Goal: Download file/media

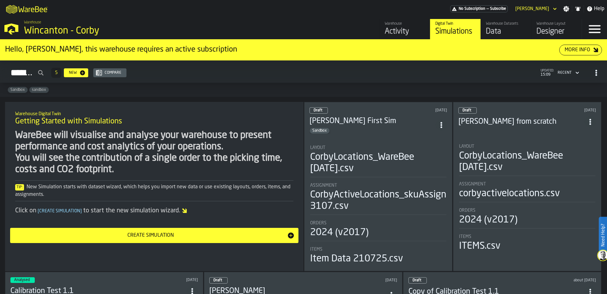
click at [508, 28] on div "Data" at bounding box center [506, 32] width 40 height 10
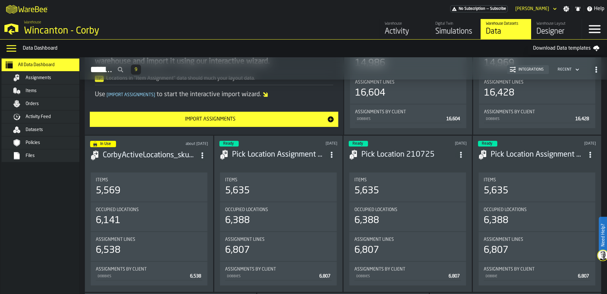
scroll to position [158, 0]
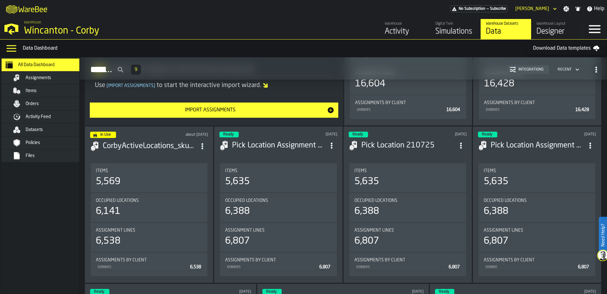
click at [53, 120] on div "Activity Feed" at bounding box center [48, 117] width 77 height 8
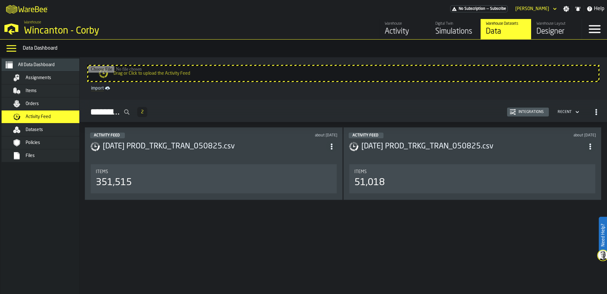
click at [335, 145] on icon "ItemListCard-DashboardItemContainer" at bounding box center [331, 146] width 6 height 6
click at [326, 159] on div "Open" at bounding box center [320, 160] width 33 height 8
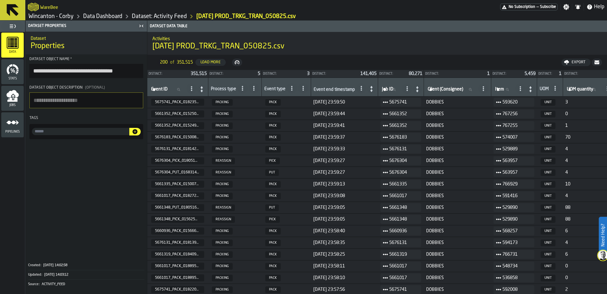
click at [583, 64] on div "Export" at bounding box center [578, 62] width 19 height 4
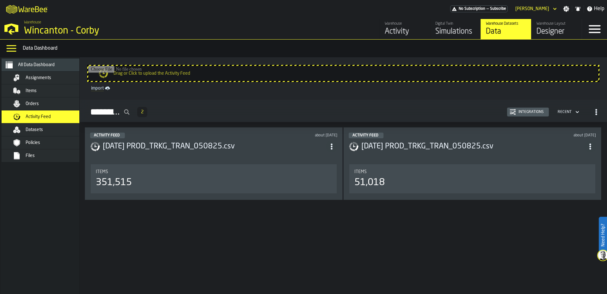
click at [51, 151] on div "Files" at bounding box center [46, 155] width 88 height 13
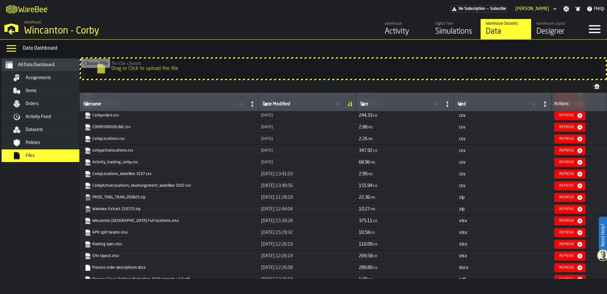
scroll to position [63, 0]
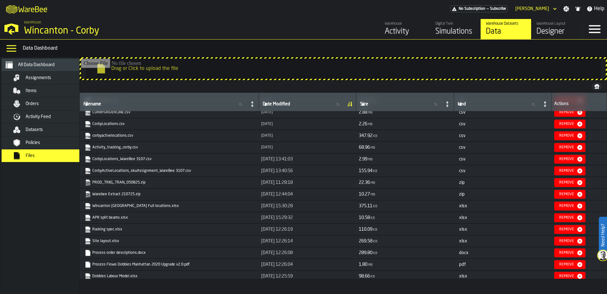
click at [129, 183] on link "PROD_TRKG_TRAN_050825.zip" at bounding box center [168, 182] width 167 height 6
